Goal: Find contact information: Find contact information

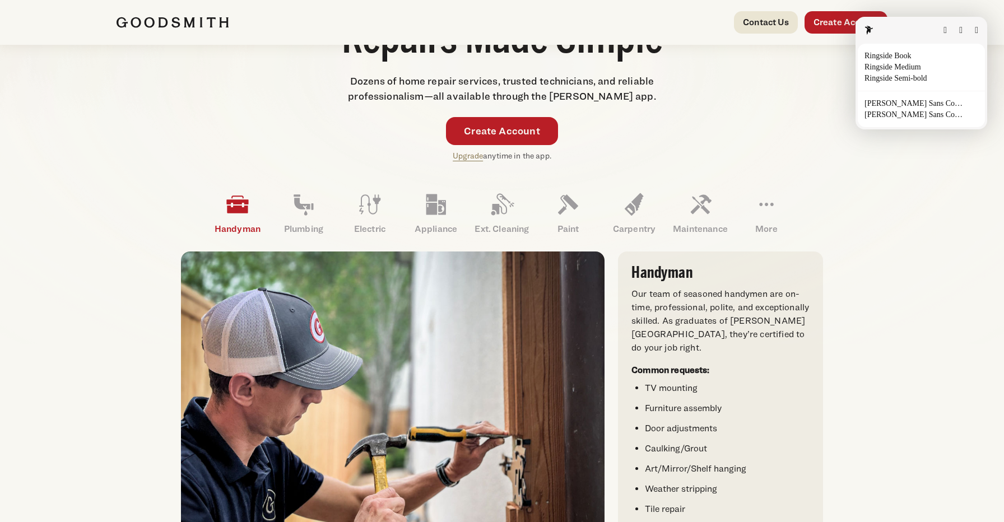
scroll to position [216, 0]
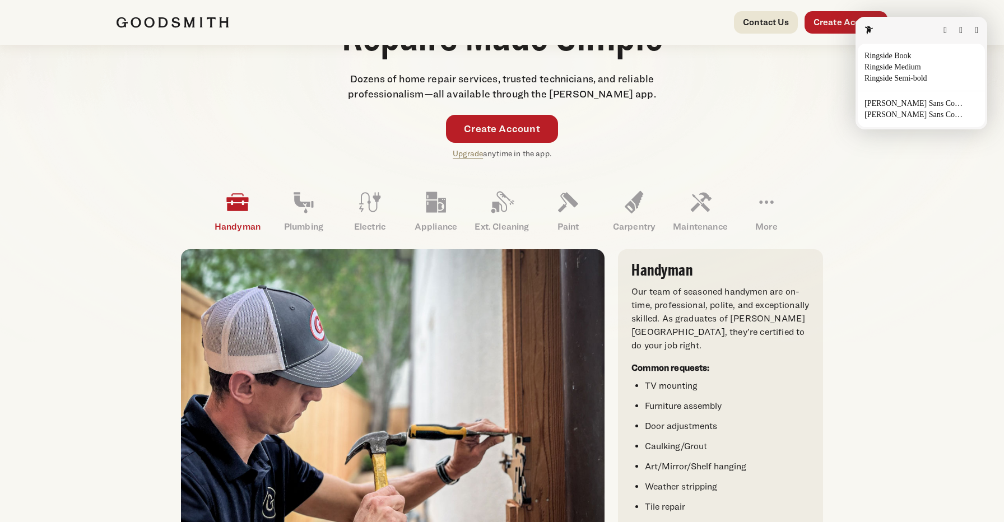
click at [974, 30] on button "button" at bounding box center [975, 30] width 3 height 9
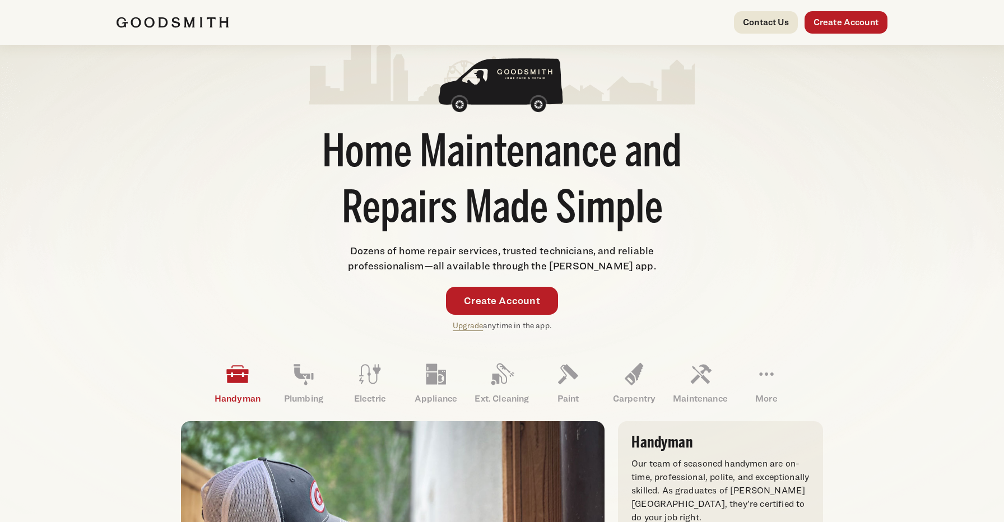
scroll to position [52, 0]
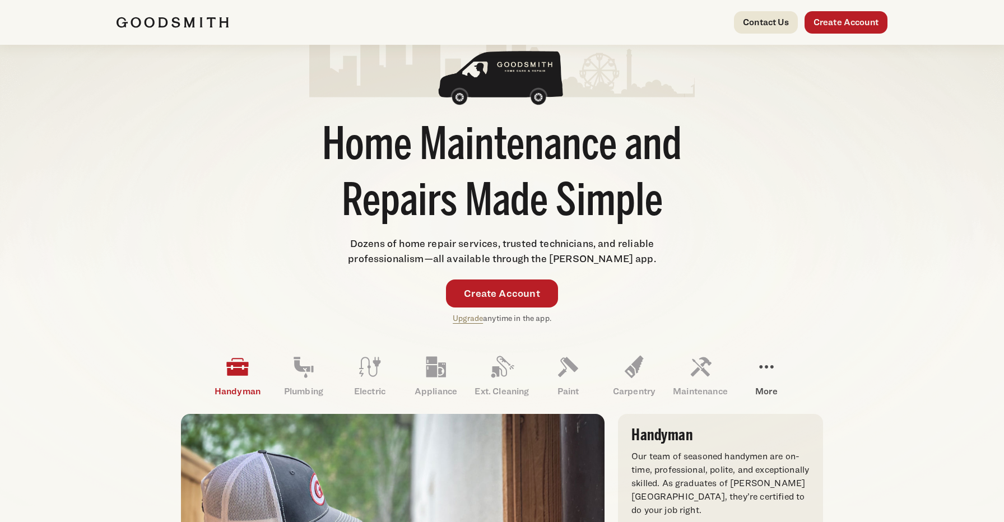
click at [766, 379] on icon at bounding box center [766, 366] width 27 height 27
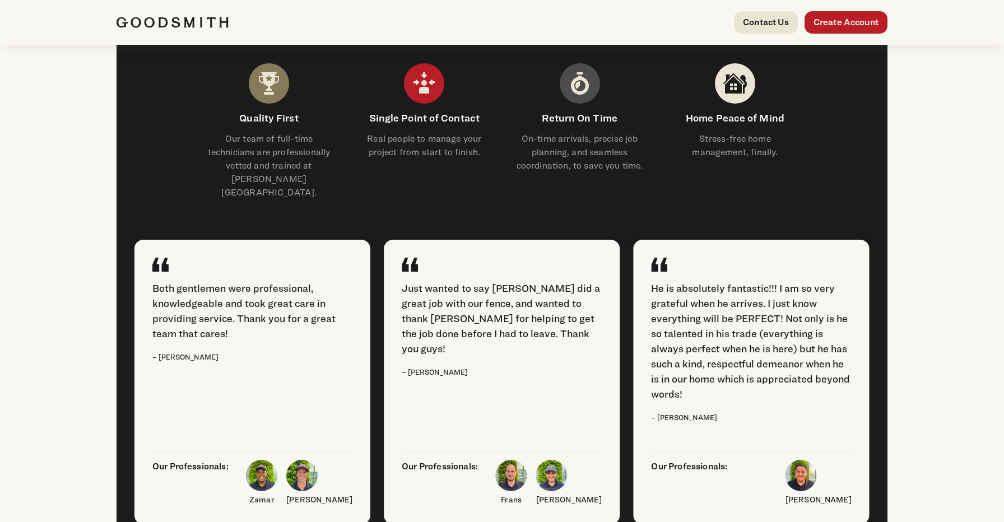
scroll to position [1245, 0]
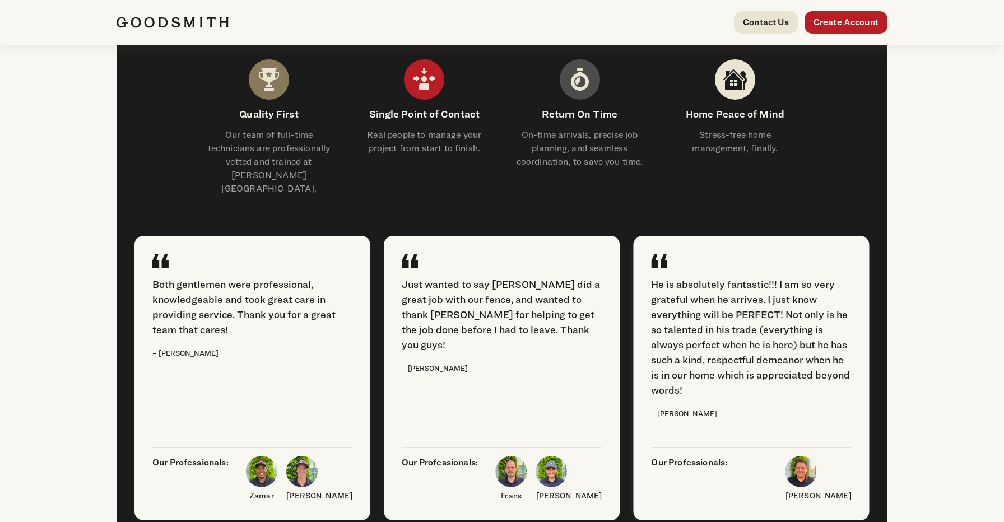
click at [580, 100] on img at bounding box center [579, 79] width 40 height 40
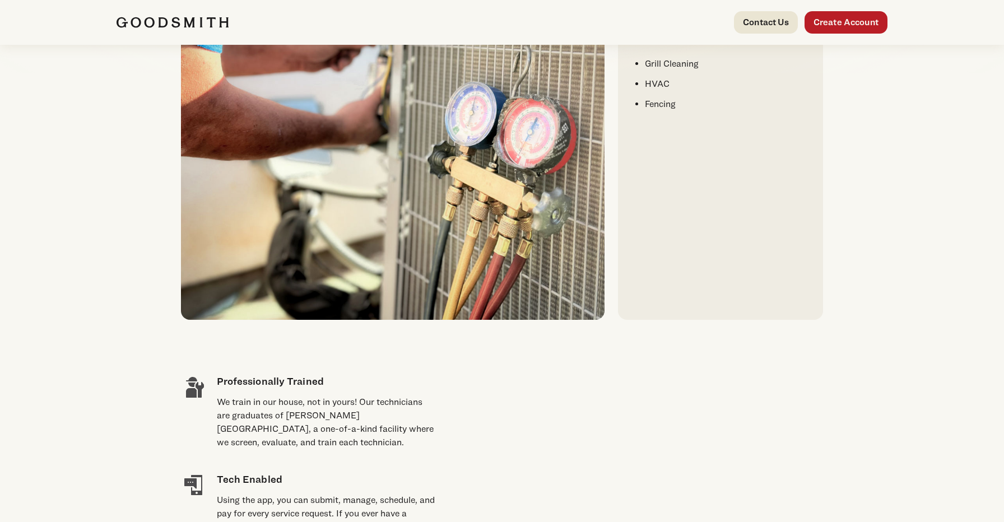
scroll to position [378, 0]
